Goal: Information Seeking & Learning: Learn about a topic

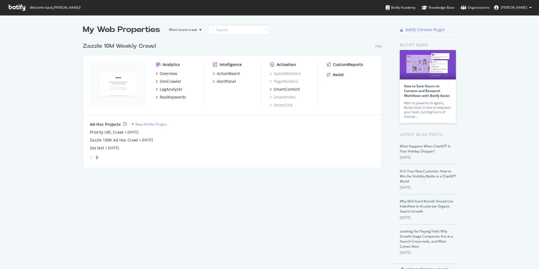
scroll to position [265, 531]
click at [174, 90] on div "LogAnalyzer" at bounding box center [171, 90] width 23 height 6
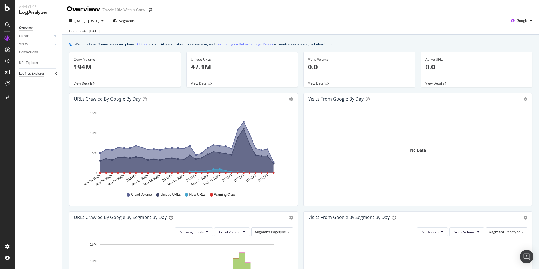
click at [38, 74] on div "Logfiles Explorer" at bounding box center [31, 74] width 25 height 6
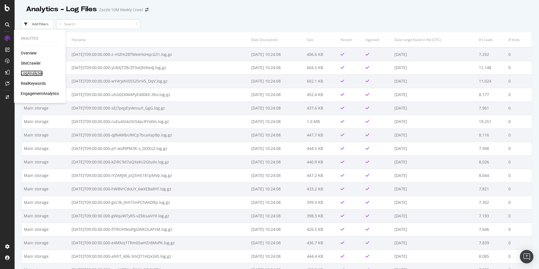
click at [31, 73] on div "LogAnalyzer" at bounding box center [32, 74] width 22 height 6
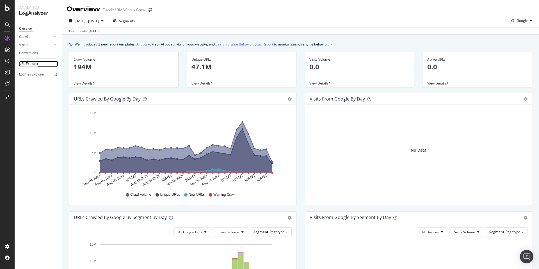
click at [34, 62] on div "URL Explorer" at bounding box center [28, 64] width 19 height 6
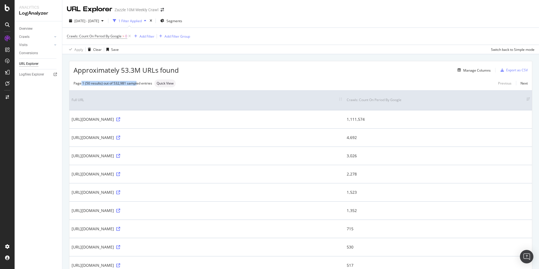
drag, startPoint x: 80, startPoint y: 83, endPoint x: 137, endPoint y: 85, distance: 56.5
click at [137, 85] on div "Page 1 (50 results) out of 532,981 sampled entries" at bounding box center [113, 83] width 79 height 5
click at [118, 85] on div "Page 1 (50 results) out of 532,981 sampled entries" at bounding box center [113, 83] width 79 height 5
drag, startPoint x: 115, startPoint y: 85, endPoint x: 137, endPoint y: 82, distance: 21.2
click at [137, 82] on div "Page 1 (50 results) out of 532,981 sampled entries" at bounding box center [113, 83] width 79 height 5
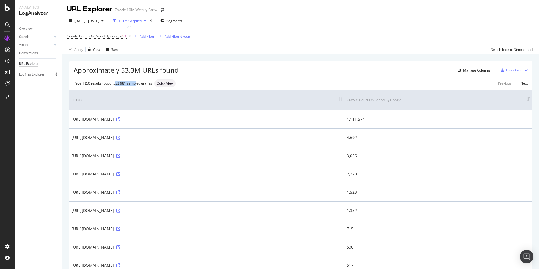
click at [137, 82] on div "Page 1 (50 results) out of 532,981 sampled entries" at bounding box center [113, 83] width 79 height 5
click at [126, 84] on div "Page 1 (50 results) out of 532,981 sampled entries" at bounding box center [113, 83] width 79 height 5
drag, startPoint x: 123, startPoint y: 71, endPoint x: 138, endPoint y: 70, distance: 15.2
click at [138, 70] on span "Approximately 53.3M URLs found" at bounding box center [126, 70] width 105 height 10
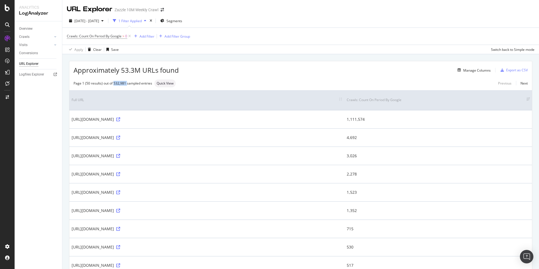
drag, startPoint x: 113, startPoint y: 83, endPoint x: 127, endPoint y: 83, distance: 13.8
click at [127, 83] on div "Page 1 (50 results) out of 532,981 sampled entries" at bounding box center [113, 83] width 79 height 5
click at [147, 34] on div "Add Filter" at bounding box center [147, 36] width 15 height 5
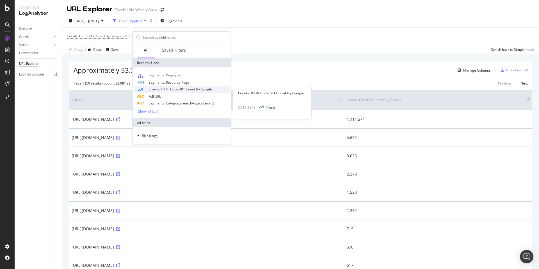
click at [191, 89] on span "Crawls: HTTP Code 301 Count By Google" at bounding box center [180, 89] width 63 height 5
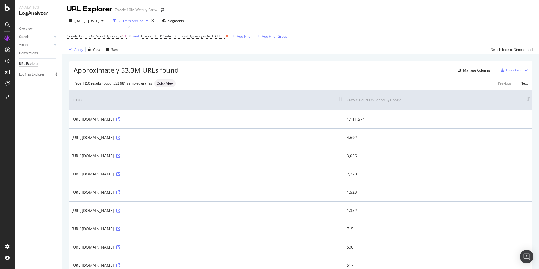
click at [229, 36] on icon at bounding box center [227, 36] width 5 height 6
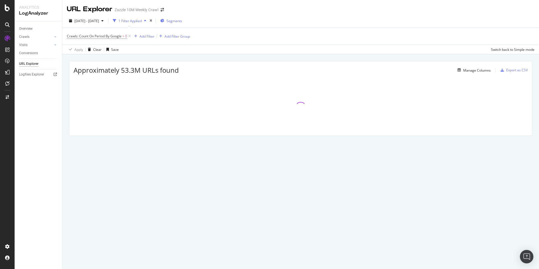
click at [182, 21] on span "Segments" at bounding box center [175, 21] width 16 height 5
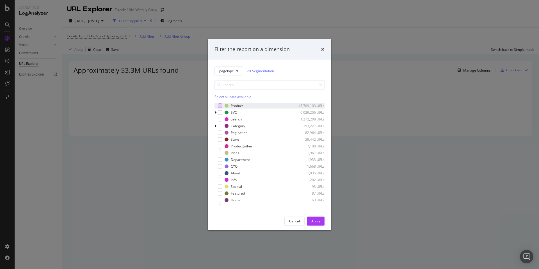
click at [221, 106] on div "modal" at bounding box center [220, 105] width 4 height 4
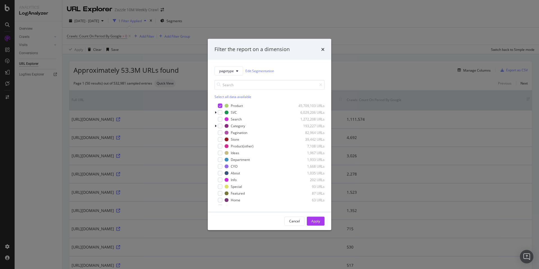
click at [320, 219] on button "Apply" at bounding box center [316, 221] width 18 height 9
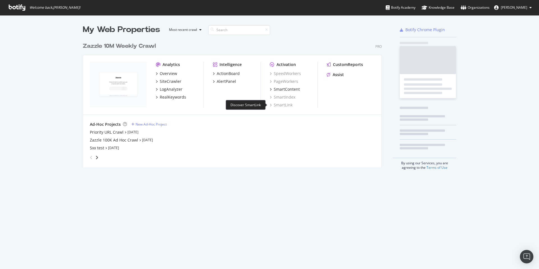
scroll to position [128, 299]
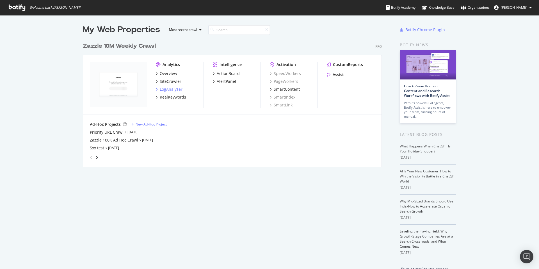
click at [177, 89] on div "LogAnalyzer" at bounding box center [171, 90] width 23 height 6
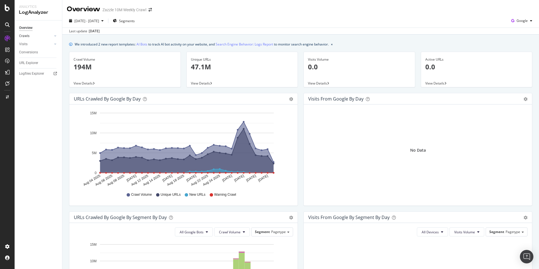
click at [35, 38] on link "Crawls" at bounding box center [35, 36] width 33 height 6
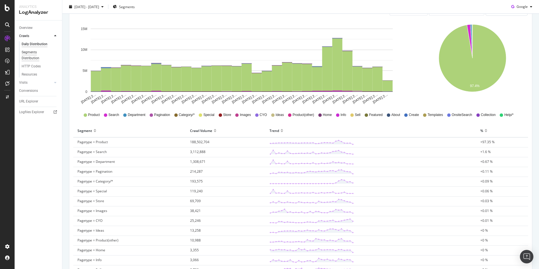
scroll to position [10, 0]
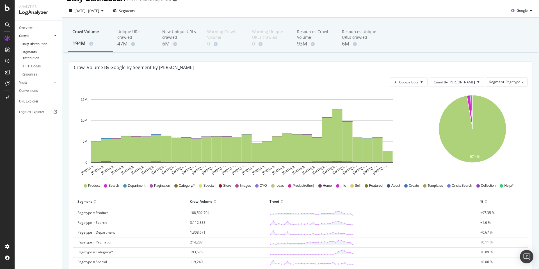
click at [45, 53] on div "Segments Distribution" at bounding box center [37, 55] width 31 height 12
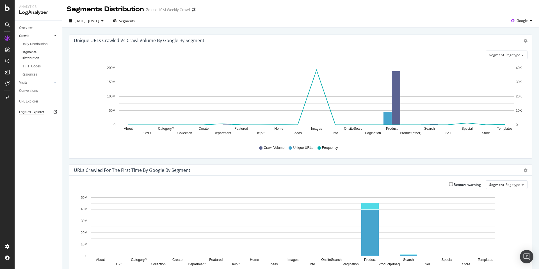
click at [40, 111] on div "Logfiles Explorer" at bounding box center [31, 112] width 25 height 6
click at [31, 75] on div "LogAnalyzer" at bounding box center [32, 74] width 22 height 6
